Goal: Task Accomplishment & Management: Use online tool/utility

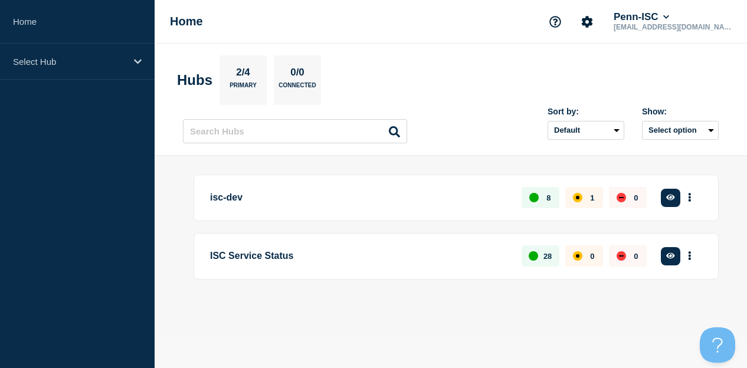
click at [226, 340] on body "Home Select Hub Home Penn-ISC [EMAIL_ADDRESS][DOMAIN_NAME] Hubs 2/4 Primary 0/0…" at bounding box center [373, 184] width 747 height 368
click at [689, 255] on icon "More actions" at bounding box center [690, 256] width 2 height 9
click at [477, 75] on section "Hubs 2/4 Primary 0/0 Connected" at bounding box center [451, 80] width 548 height 50
click at [689, 259] on button "More actions" at bounding box center [689, 256] width 15 height 22
click at [683, 290] on button "Create incident" at bounding box center [671, 291] width 60 height 10
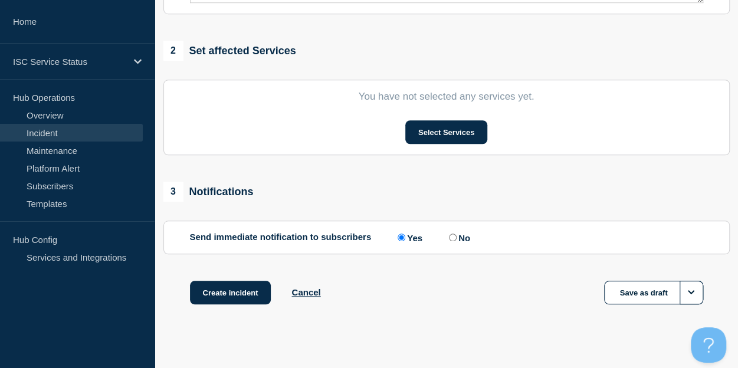
scroll to position [446, 0]
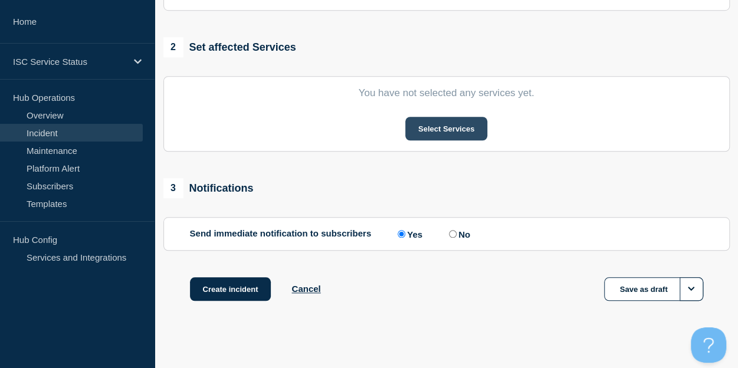
click at [431, 133] on button "Select Services" at bounding box center [446, 129] width 82 height 24
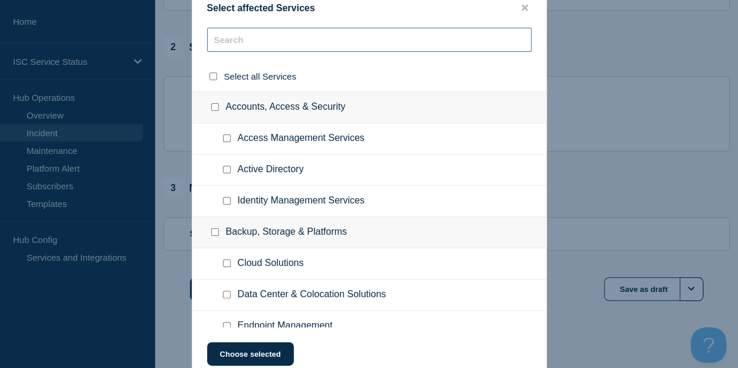
click at [270, 42] on input "text" at bounding box center [369, 40] width 325 height 24
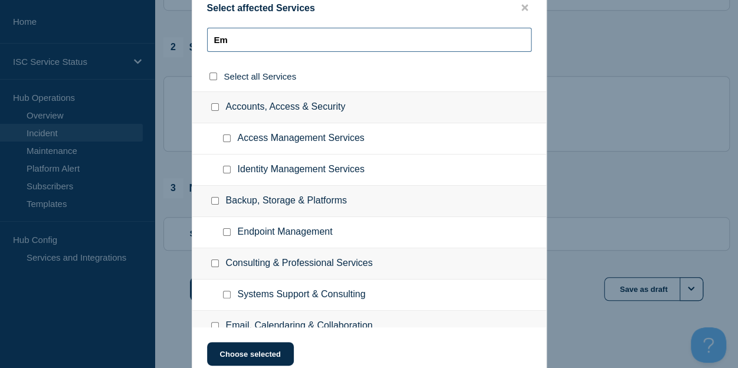
type input "E"
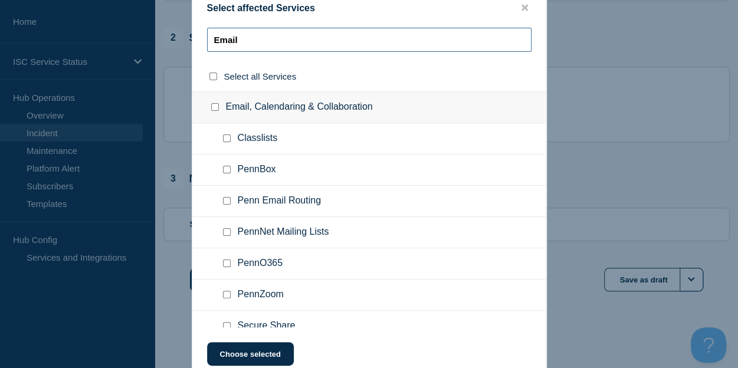
scroll to position [44, 0]
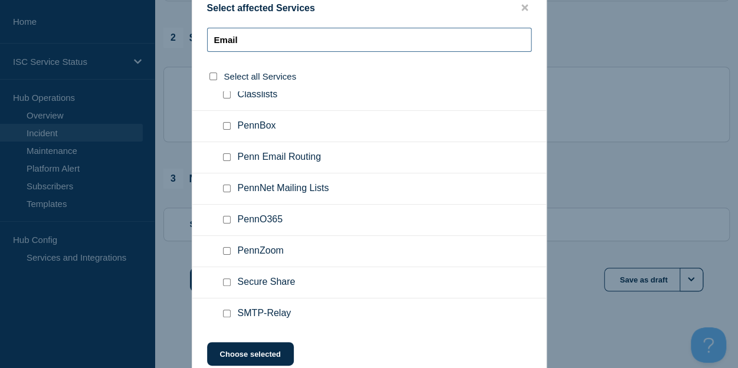
type input "Email"
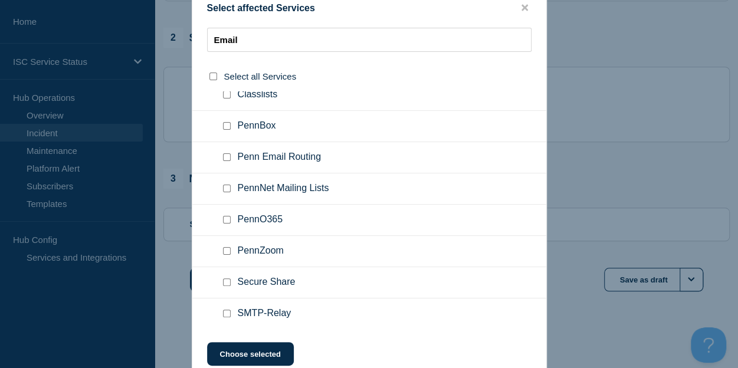
click at [663, 169] on div at bounding box center [369, 184] width 738 height 368
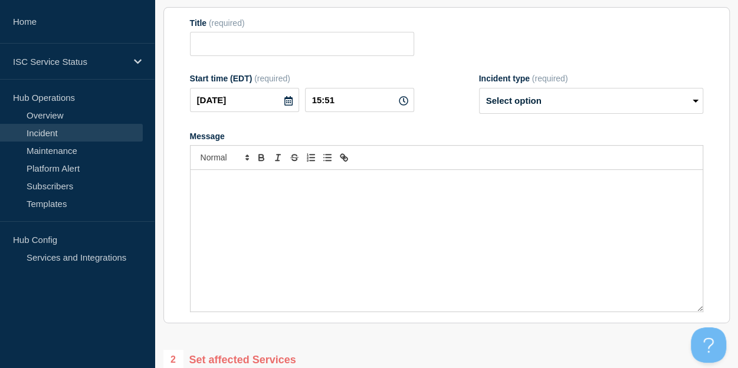
scroll to position [0, 0]
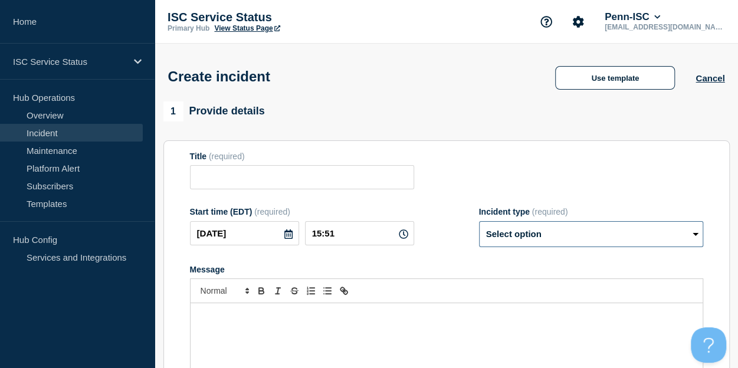
click at [523, 245] on select "Select option Investigating Identified Monitoring" at bounding box center [591, 234] width 224 height 26
click at [551, 158] on div "Title (required)" at bounding box center [446, 171] width 513 height 38
